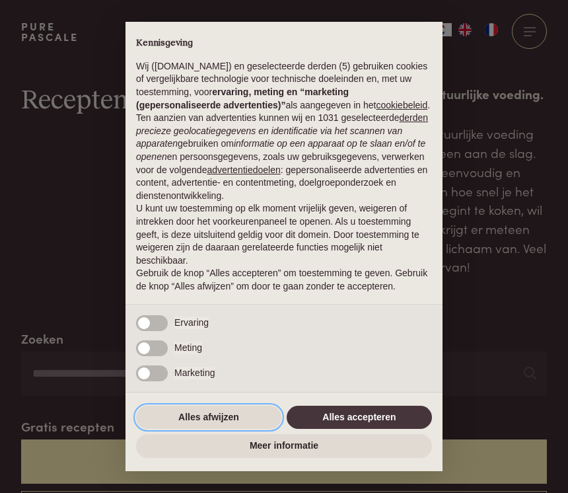
click at [208, 425] on button "Alles afwijzen" at bounding box center [208, 418] width 145 height 24
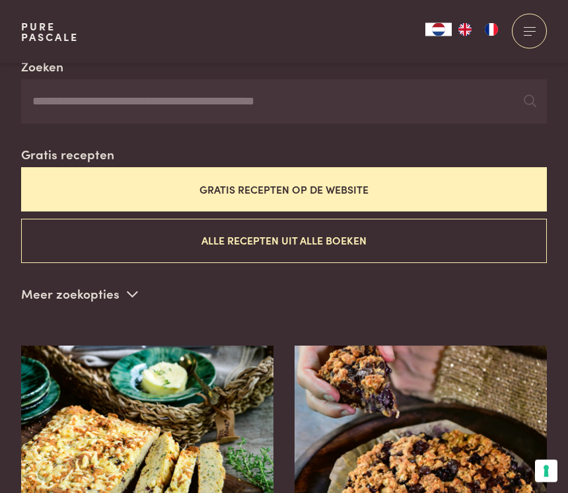
scroll to position [269, 0]
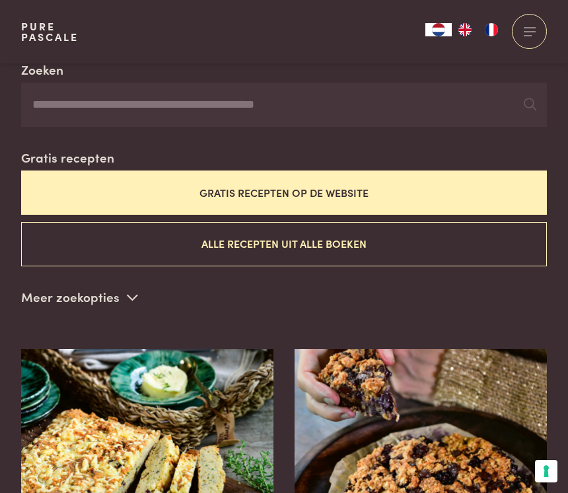
click at [49, 100] on input "Zoeken" at bounding box center [284, 105] width 526 height 45
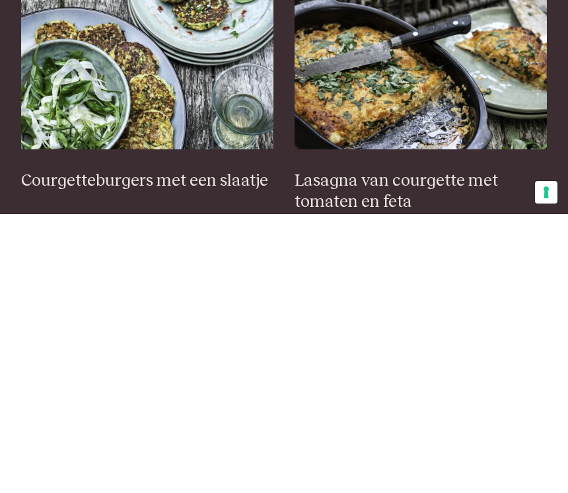
scroll to position [376, 0]
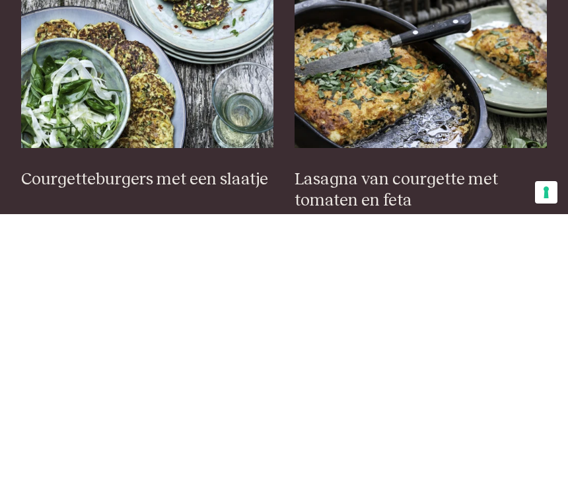
type input "*********"
click at [405, 242] on img at bounding box center [421, 334] width 252 height 185
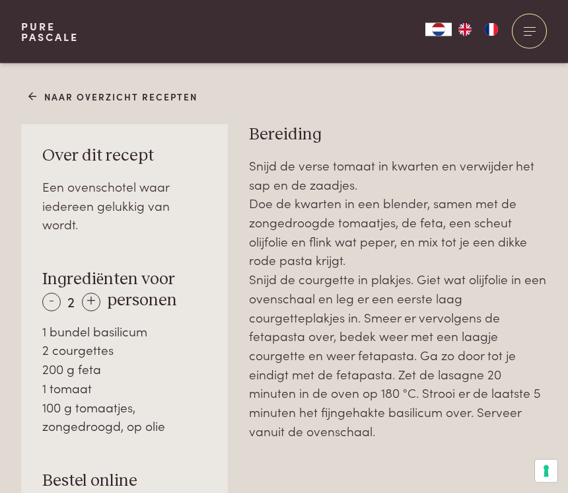
scroll to position [711, 0]
